Goal: Task Accomplishment & Management: Complete application form

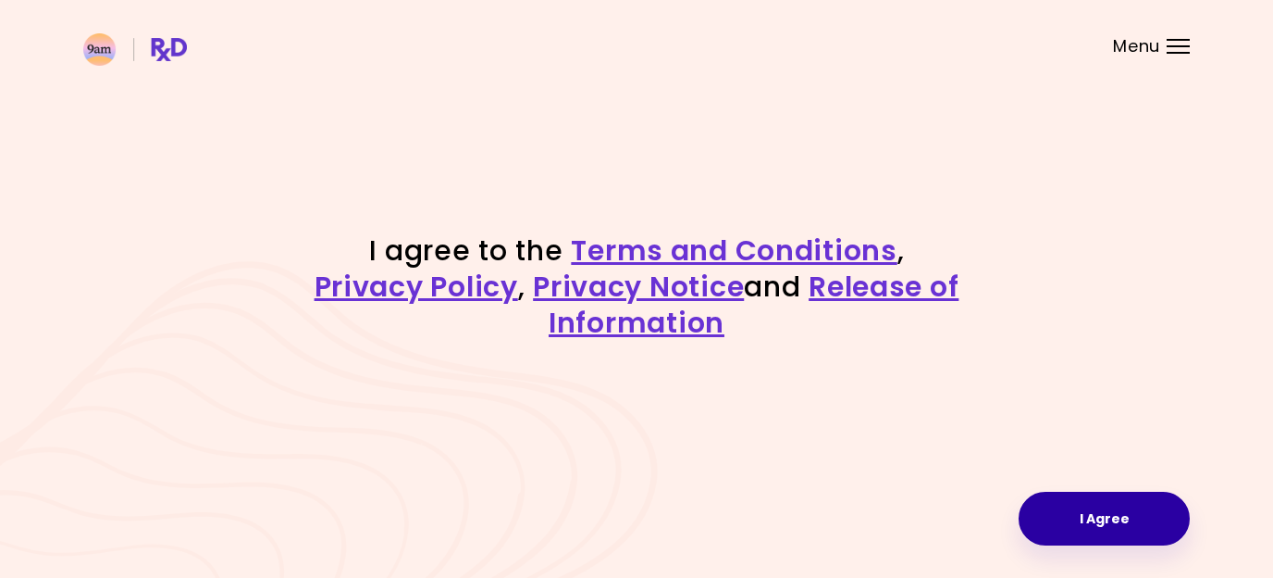
click at [1060, 515] on button "I Agree" at bounding box center [1104, 518] width 171 height 54
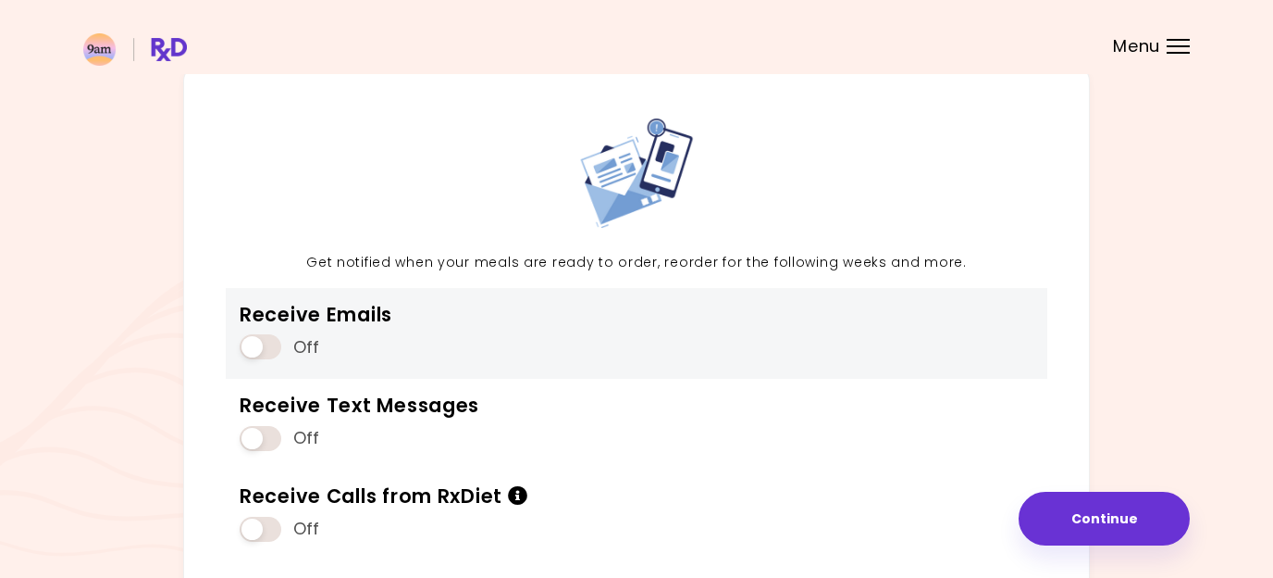
scroll to position [198, 0]
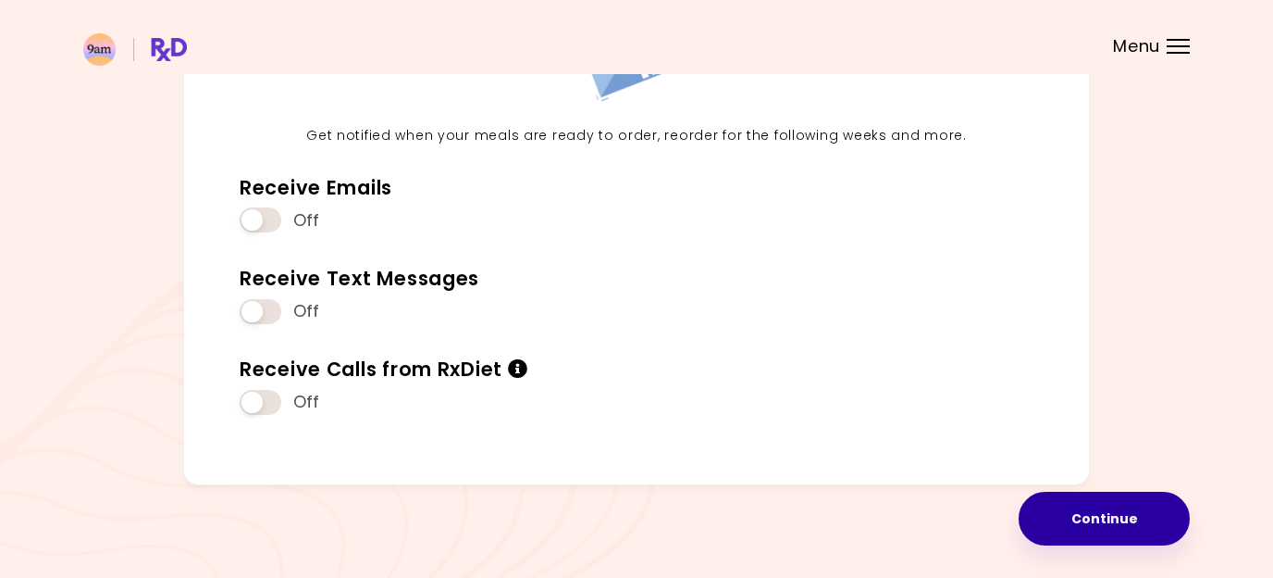
click at [1061, 523] on button "Continue" at bounding box center [1104, 518] width 171 height 54
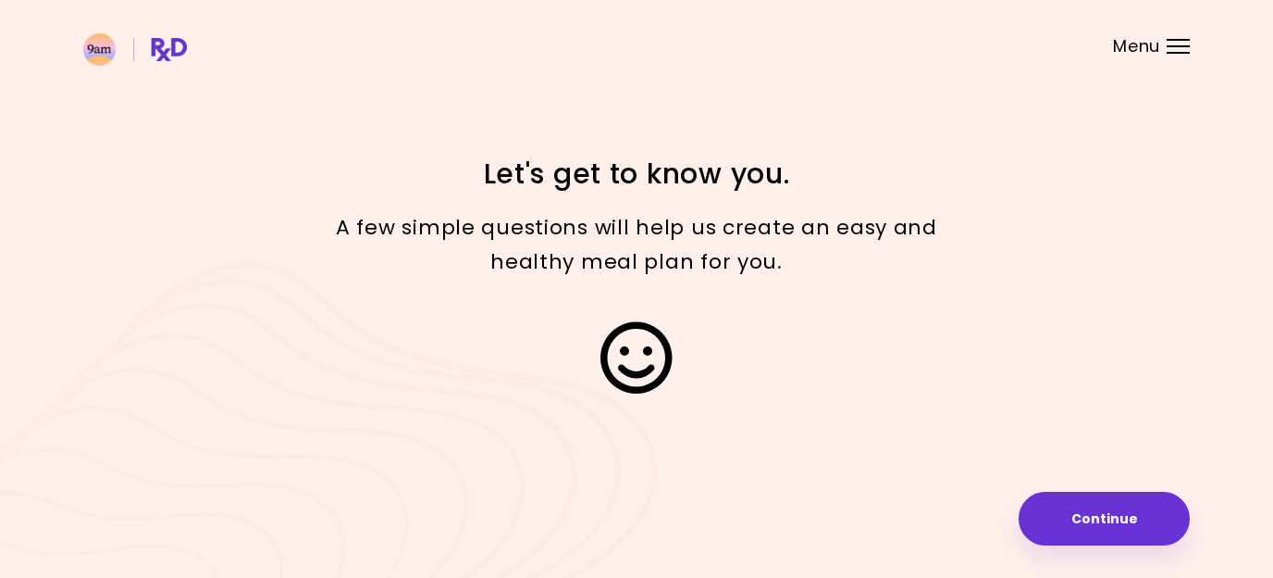
click at [1061, 523] on button "Continue" at bounding box center [1104, 518] width 171 height 54
